Goal: Find specific page/section: Find specific page/section

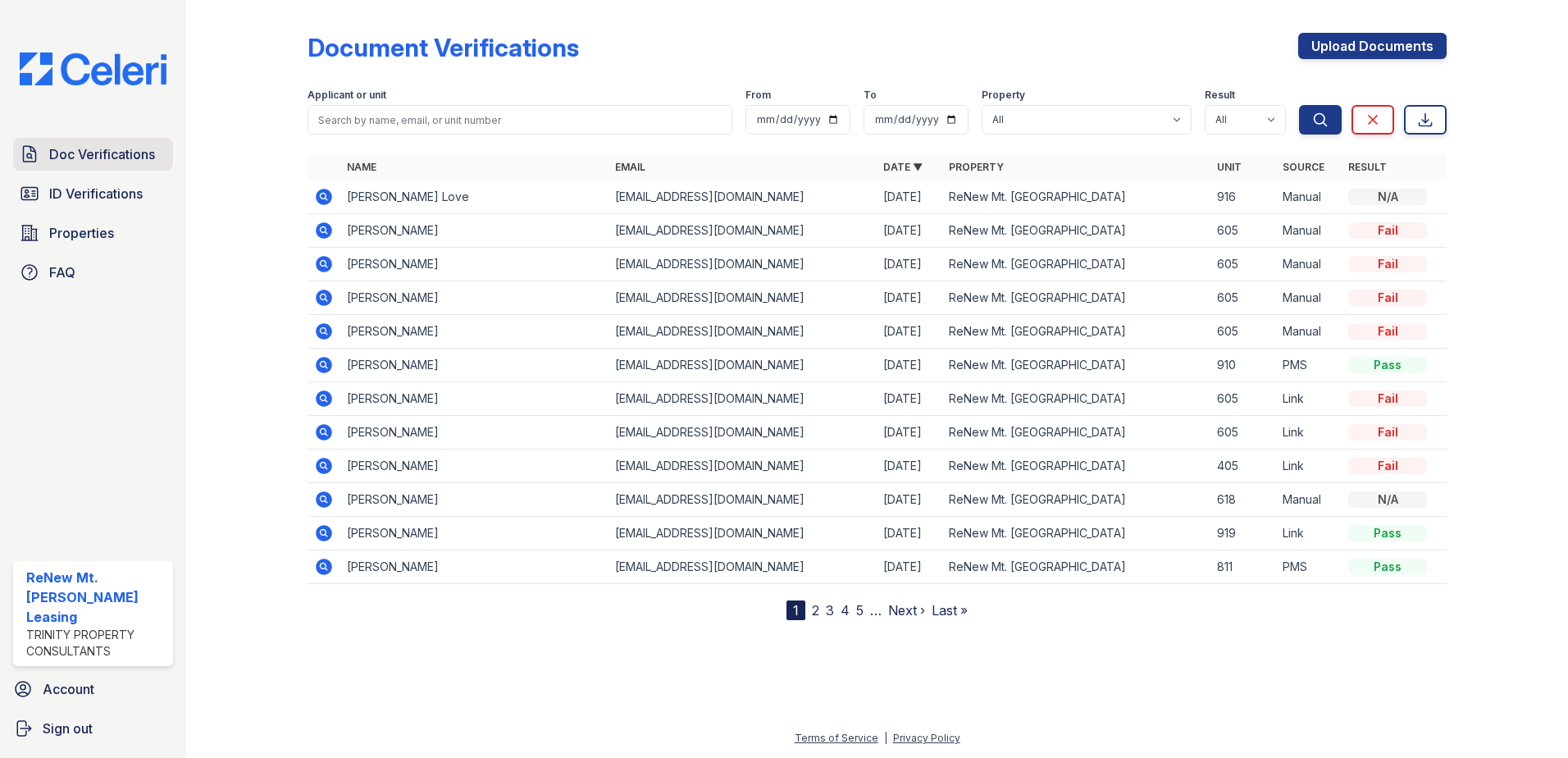
click at [113, 154] on span "Doc Verifications" at bounding box center [102, 154] width 105 height 20
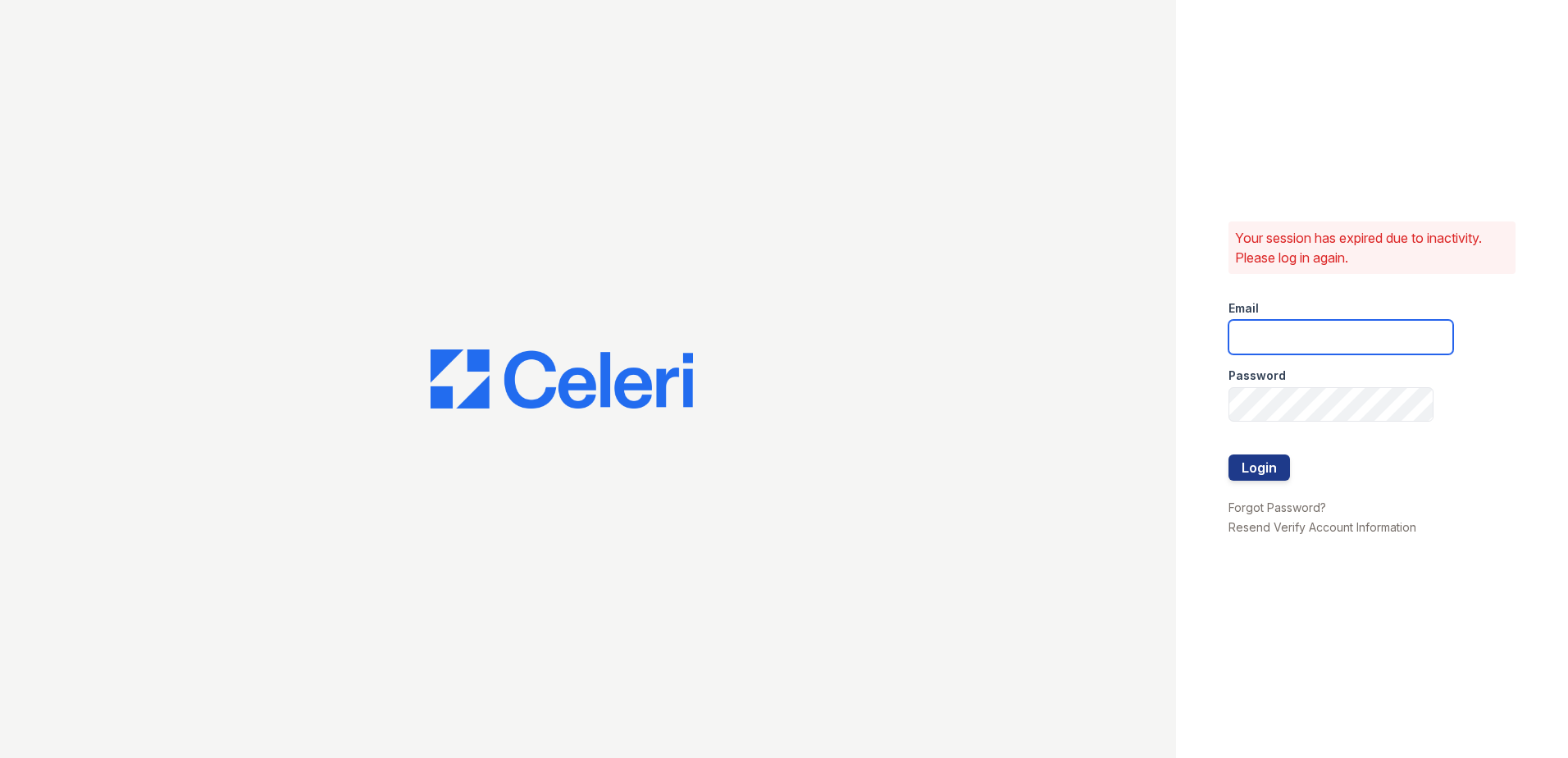
type input "[EMAIL_ADDRESS][DOMAIN_NAME]"
click at [1259, 472] on button "Login" at bounding box center [1260, 467] width 62 height 26
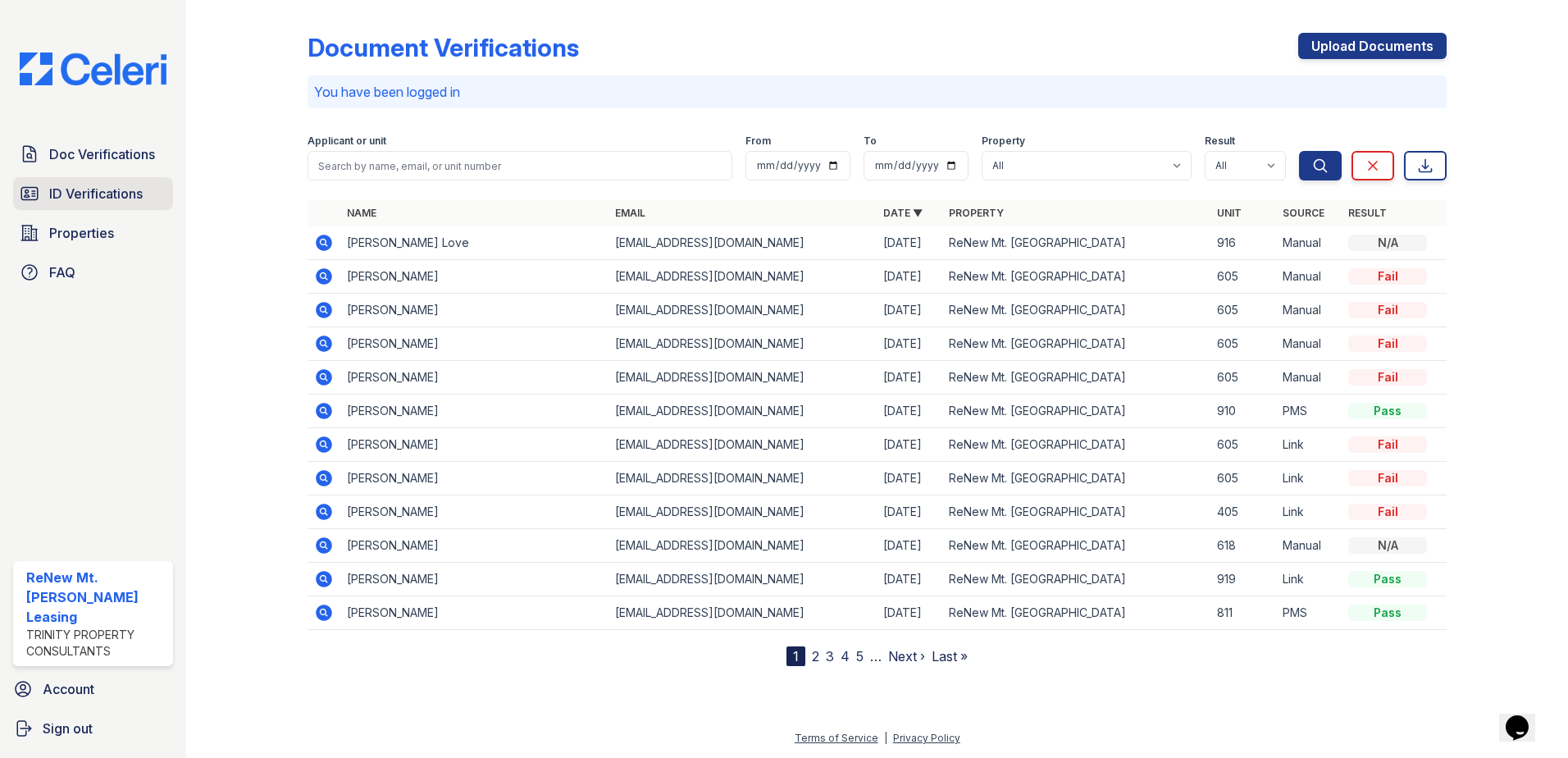
click at [124, 199] on span "ID Verifications" at bounding box center [96, 194] width 93 height 20
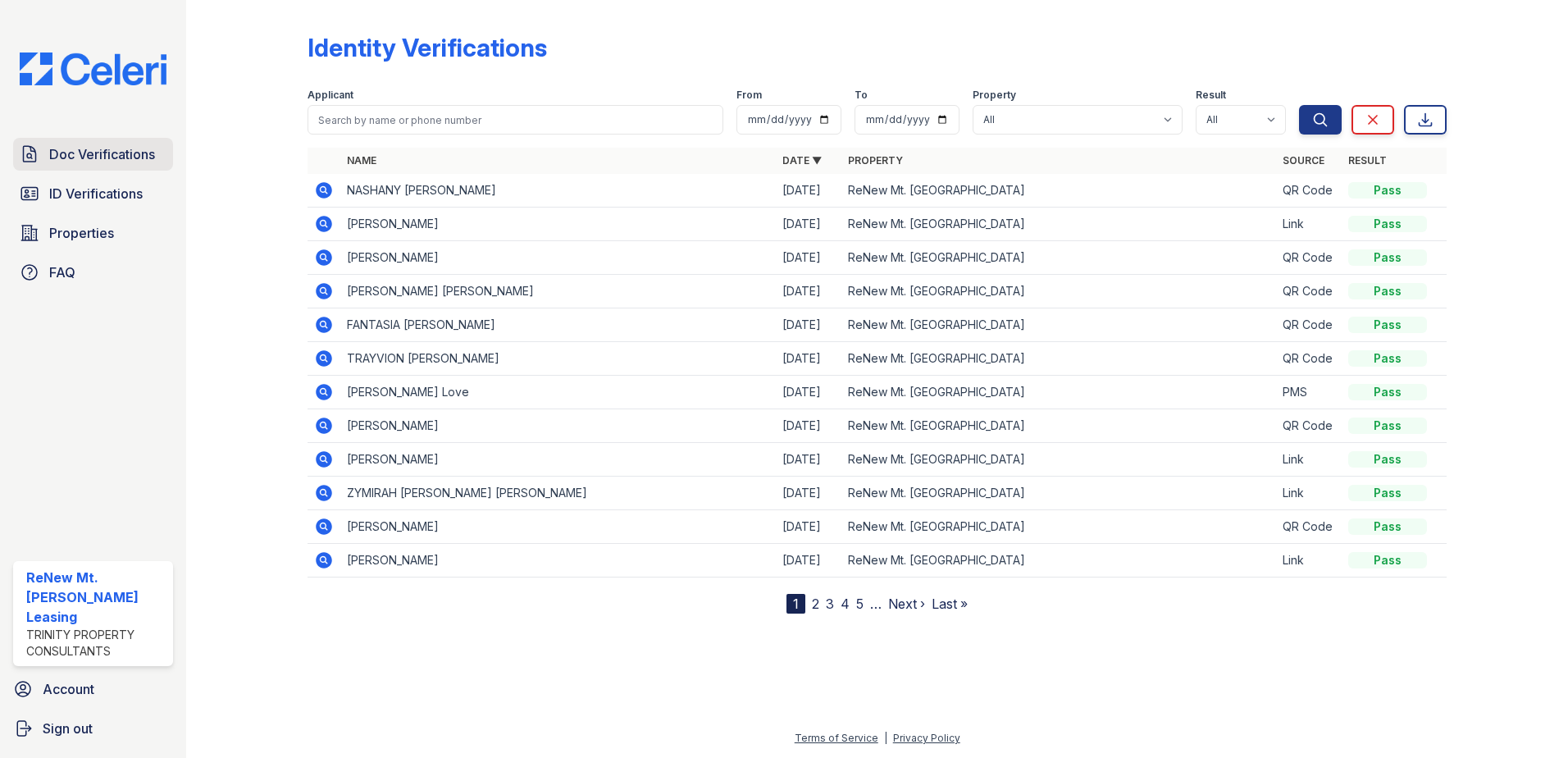
click at [118, 158] on span "Doc Verifications" at bounding box center [102, 154] width 105 height 20
